Goal: Transaction & Acquisition: Purchase product/service

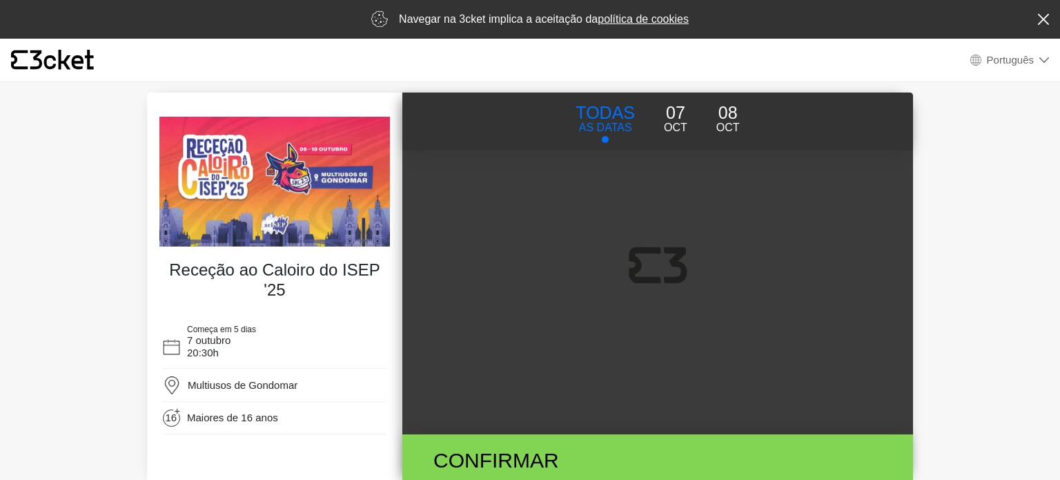
select select "pt_PT"
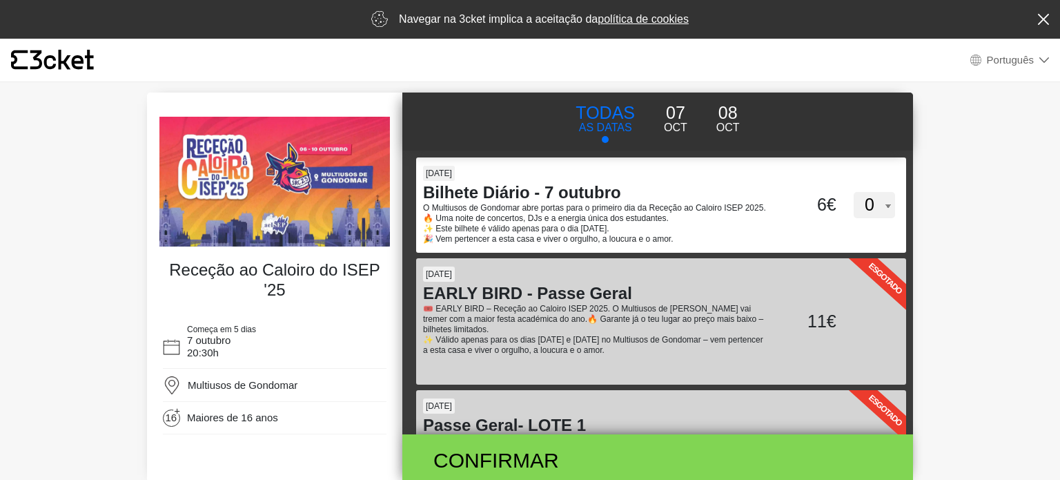
click at [1014, 143] on body "× {' '} Português English Português Español Catalan Français Navegar na 3cket i…" at bounding box center [530, 240] width 1060 height 480
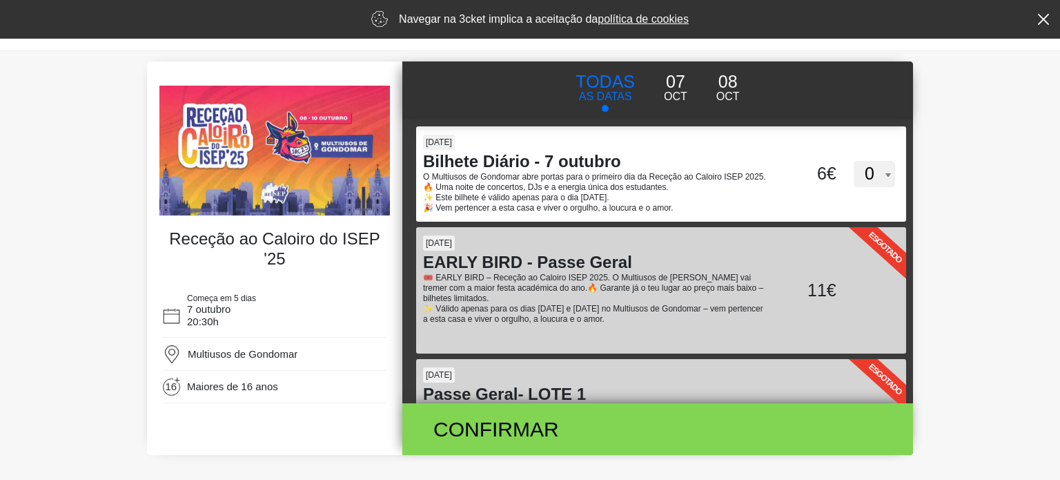
scroll to position [55, 0]
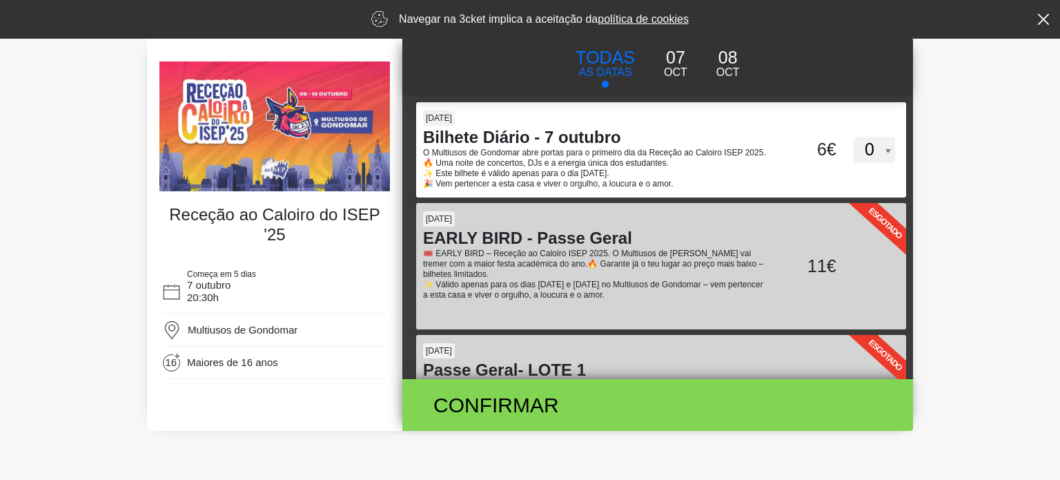
click at [734, 47] on p "08" at bounding box center [727, 58] width 23 height 26
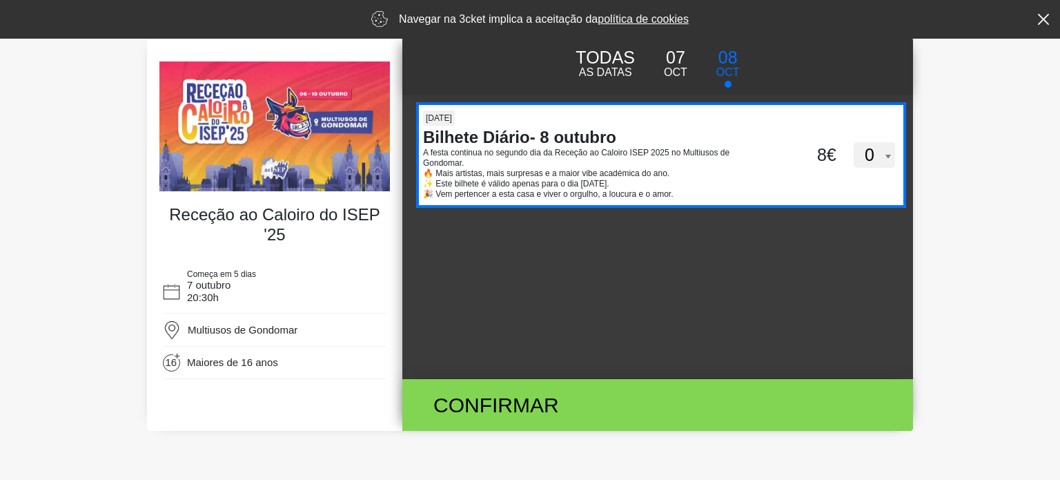
click at [878, 157] on select "0 1 2" at bounding box center [873, 155] width 41 height 26
select select "2"
click at [853, 142] on select "0 1 2" at bounding box center [873, 155] width 41 height 26
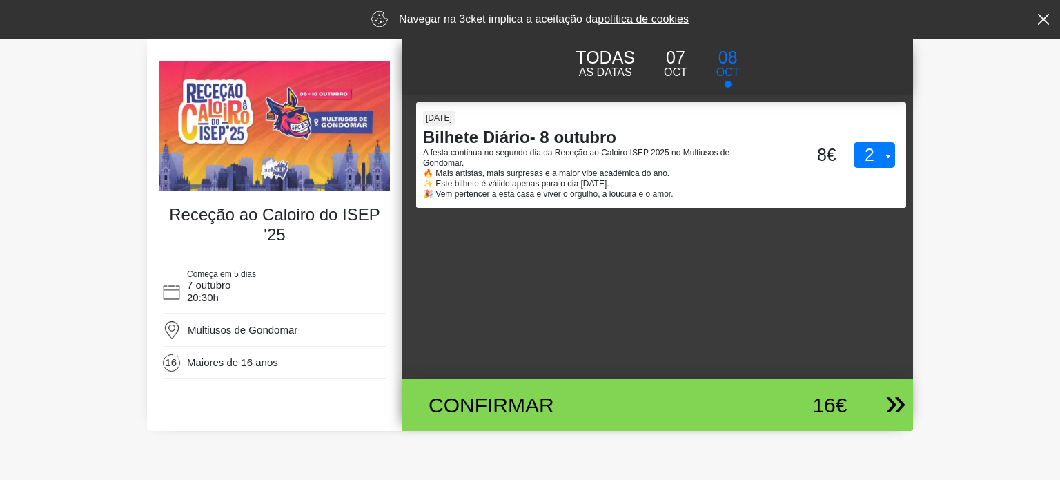
click at [683, 405] on div "Confirmar" at bounding box center [574, 404] width 312 height 31
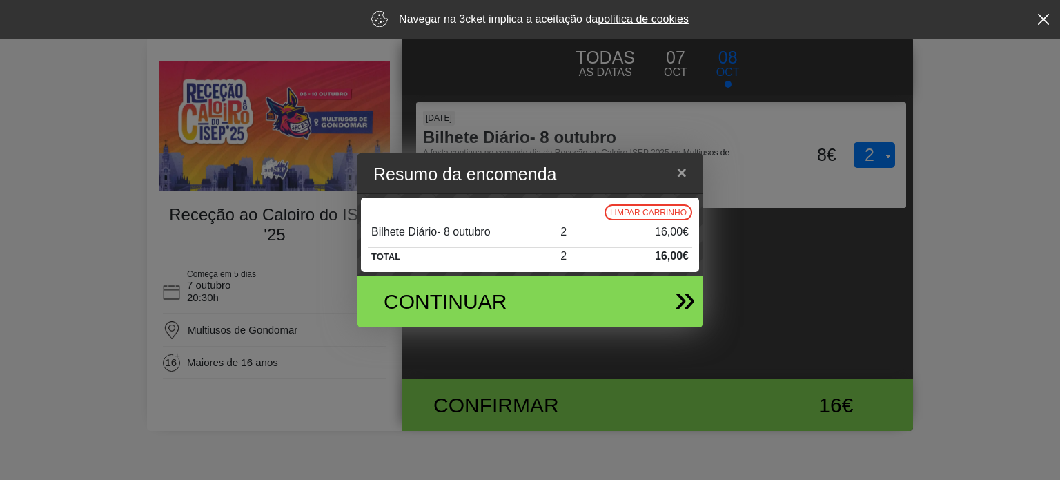
click at [584, 305] on div "Continuar" at bounding box center [524, 301] width 323 height 52
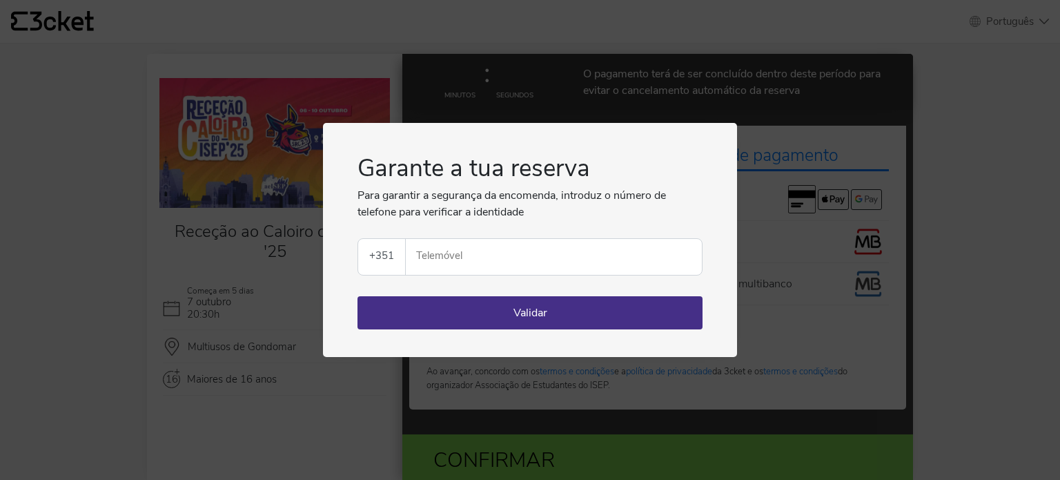
select select "pt_PT"
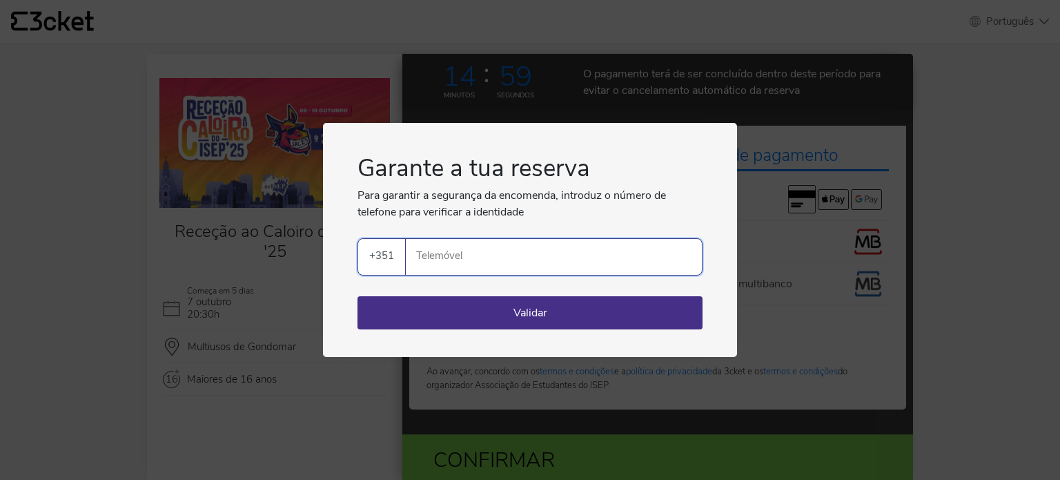
click at [475, 266] on input "Telemóvel" at bounding box center [559, 257] width 285 height 36
type input "910666340"
click at [480, 318] on button "Validar" at bounding box center [529, 312] width 345 height 33
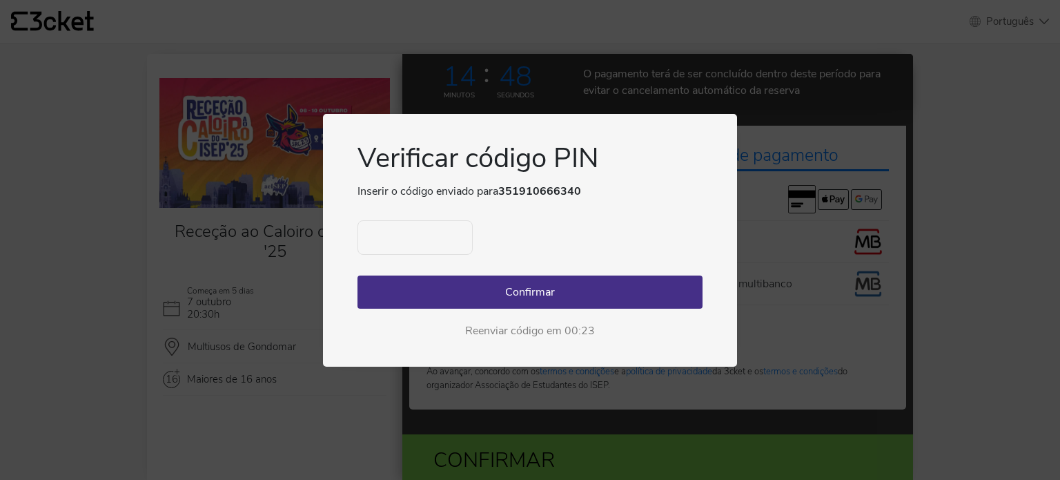
click at [407, 237] on input "text" at bounding box center [414, 237] width 115 height 34
type input "8257"
click at [419, 291] on button "Confirmar" at bounding box center [529, 291] width 345 height 33
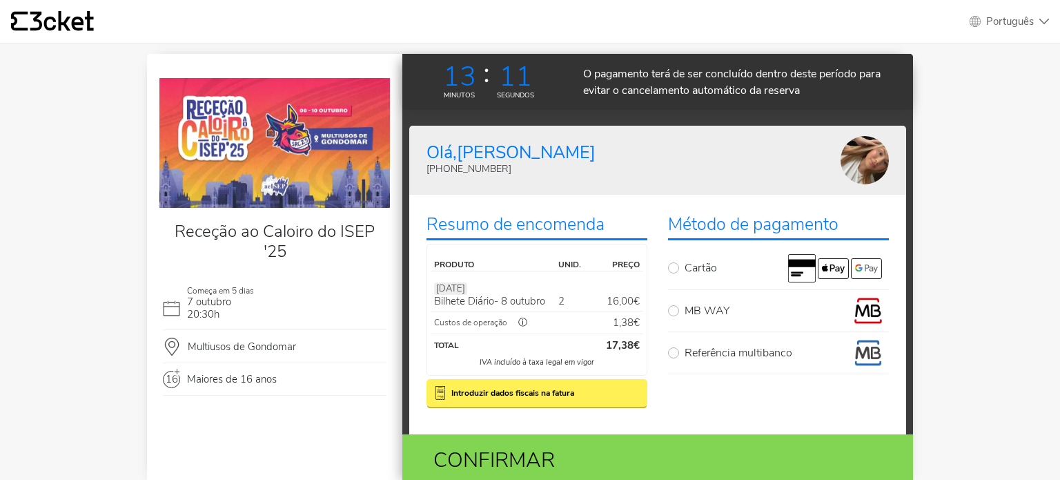
click at [709, 173] on div "[PERSON_NAME], [PERSON_NAME] [PHONE_NUMBER]" at bounding box center [633, 160] width 414 height 48
